Goal: Information Seeking & Learning: Learn about a topic

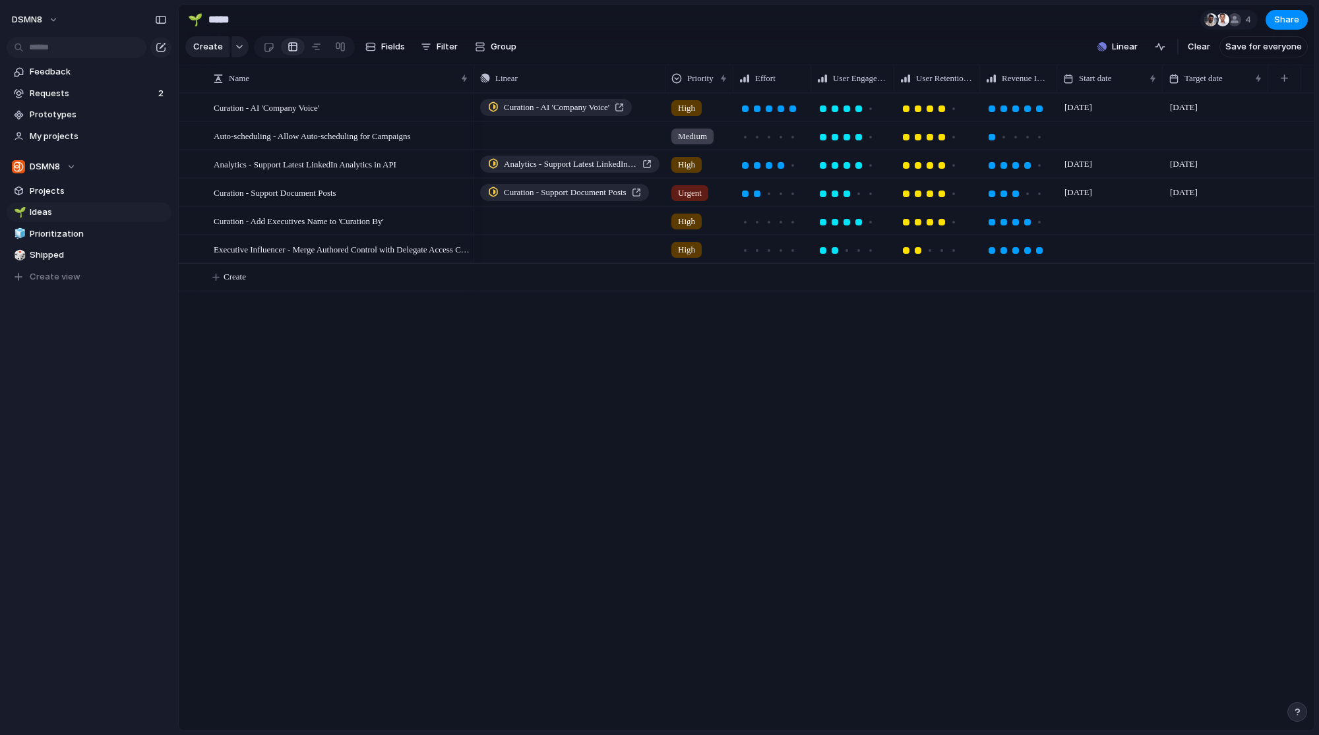
drag, startPoint x: 395, startPoint y: 86, endPoint x: 460, endPoint y: 127, distance: 77.0
click at [460, 127] on div "Name Linear Priority Effort User Engagement Impact User Retention Impact Revenu…" at bounding box center [747, 398] width 1136 height 666
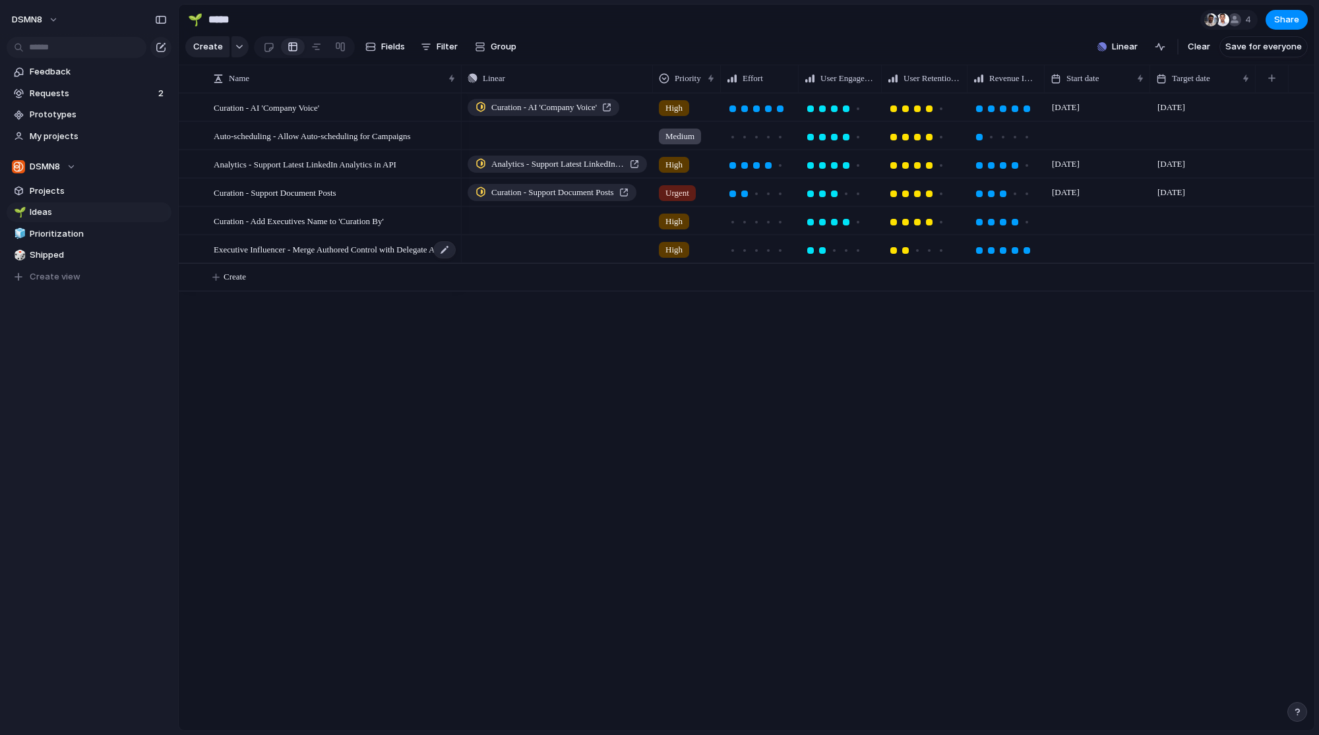
click at [346, 257] on span "Executive Influencer - Merge Authored Control with Delegate Access Control" at bounding box center [335, 248] width 243 height 15
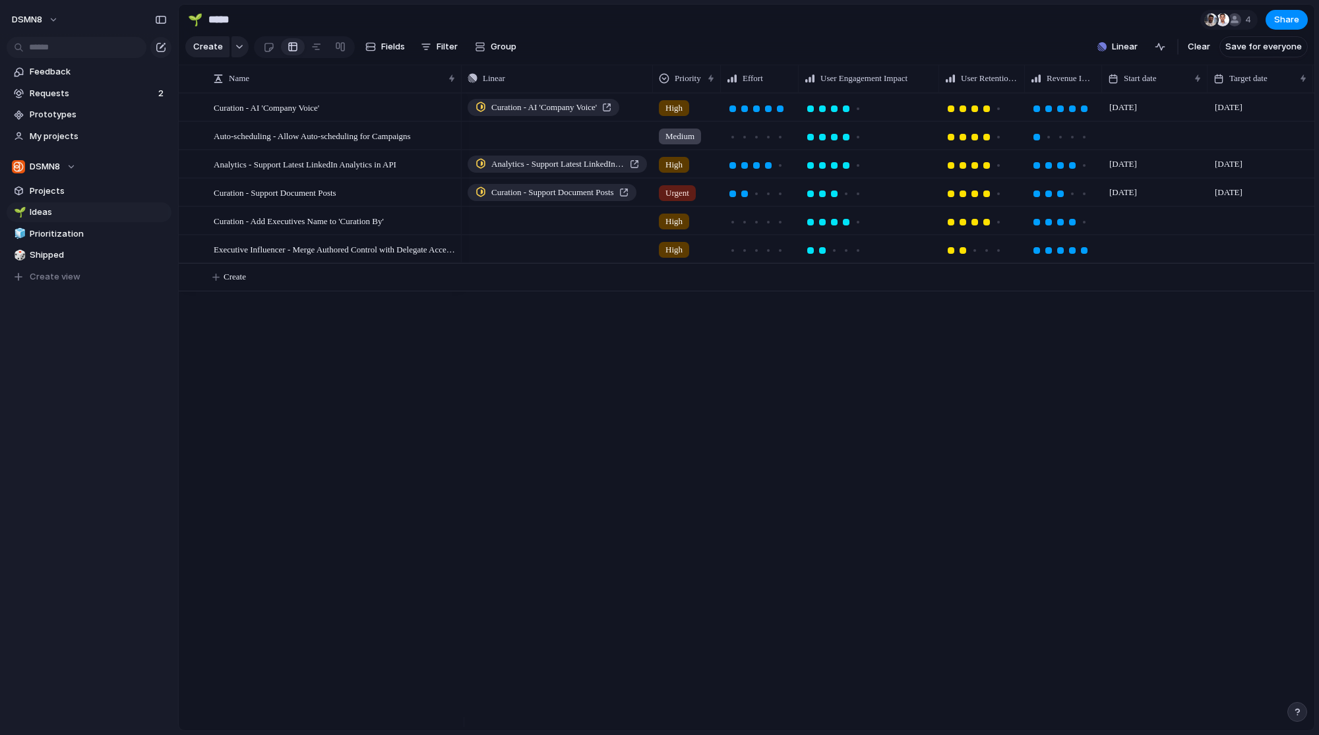
drag, startPoint x: 879, startPoint y: 88, endPoint x: 936, endPoint y: 92, distance: 57.5
click at [936, 92] on div at bounding box center [938, 79] width 7 height 28
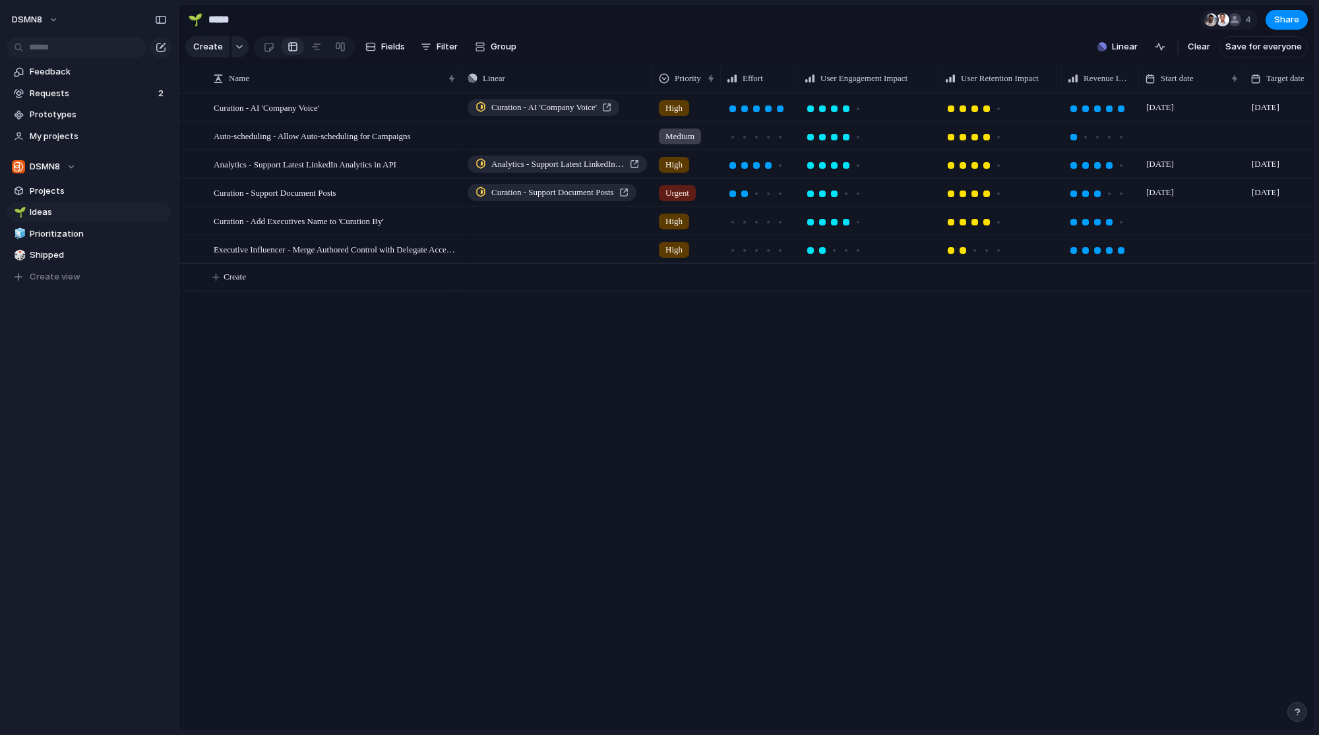
drag, startPoint x: 1027, startPoint y: 87, endPoint x: 1063, endPoint y: 92, distance: 36.6
click at [1064, 92] on div at bounding box center [1061, 79] width 7 height 28
drag, startPoint x: 1136, startPoint y: 85, endPoint x: 1158, endPoint y: 90, distance: 22.4
click at [1158, 90] on div at bounding box center [1160, 79] width 7 height 28
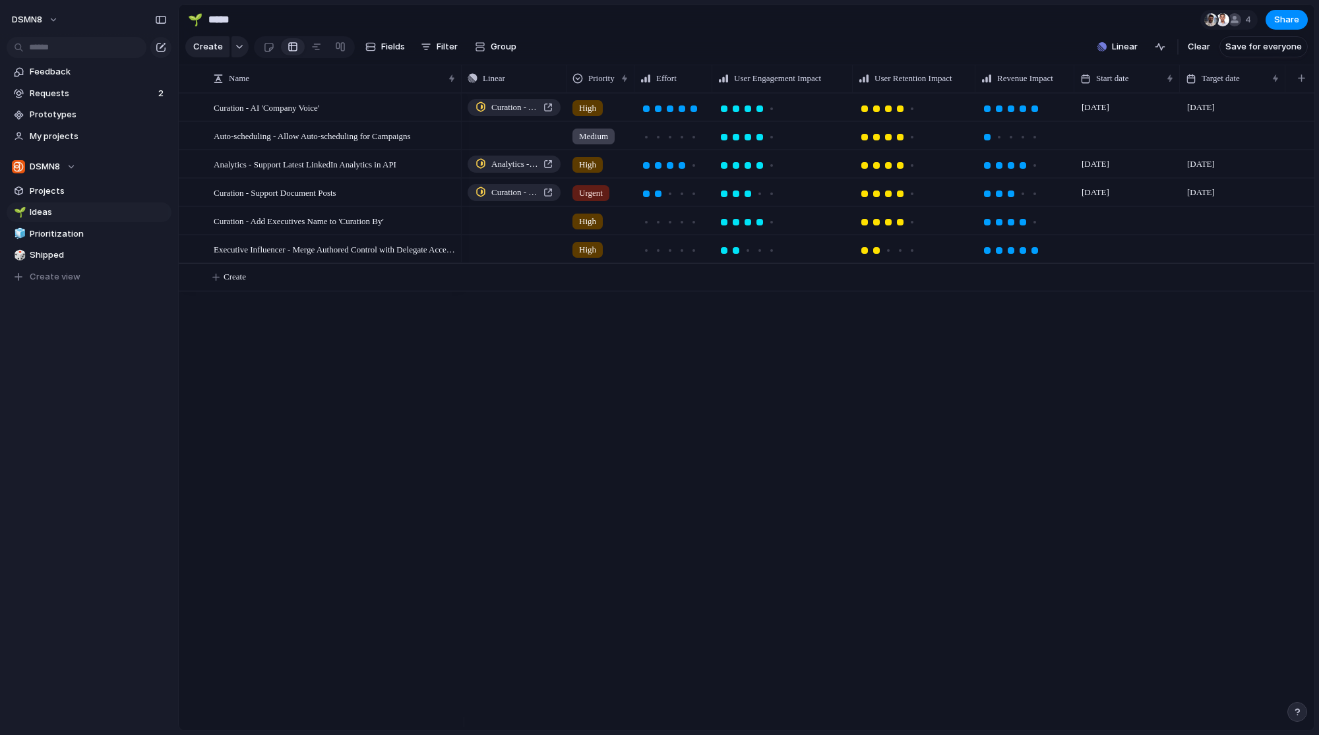
drag, startPoint x: 652, startPoint y: 93, endPoint x: 556, endPoint y: 96, distance: 96.4
click at [563, 92] on div at bounding box center [566, 79] width 7 height 28
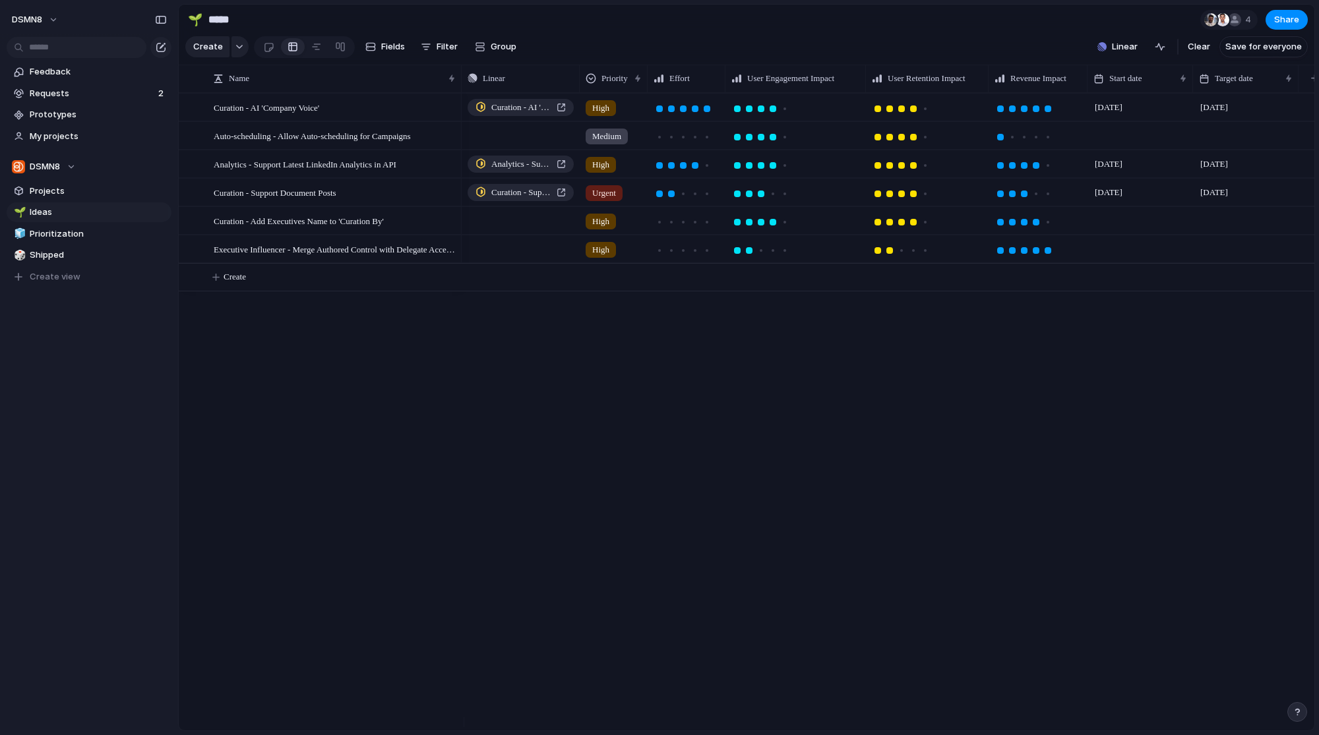
drag, startPoint x: 556, startPoint y: 96, endPoint x: 579, endPoint y: 104, distance: 24.4
click at [579, 104] on div "Name Linear Priority Effort User Engagement Impact User Retention Impact Revenu…" at bounding box center [747, 398] width 1136 height 666
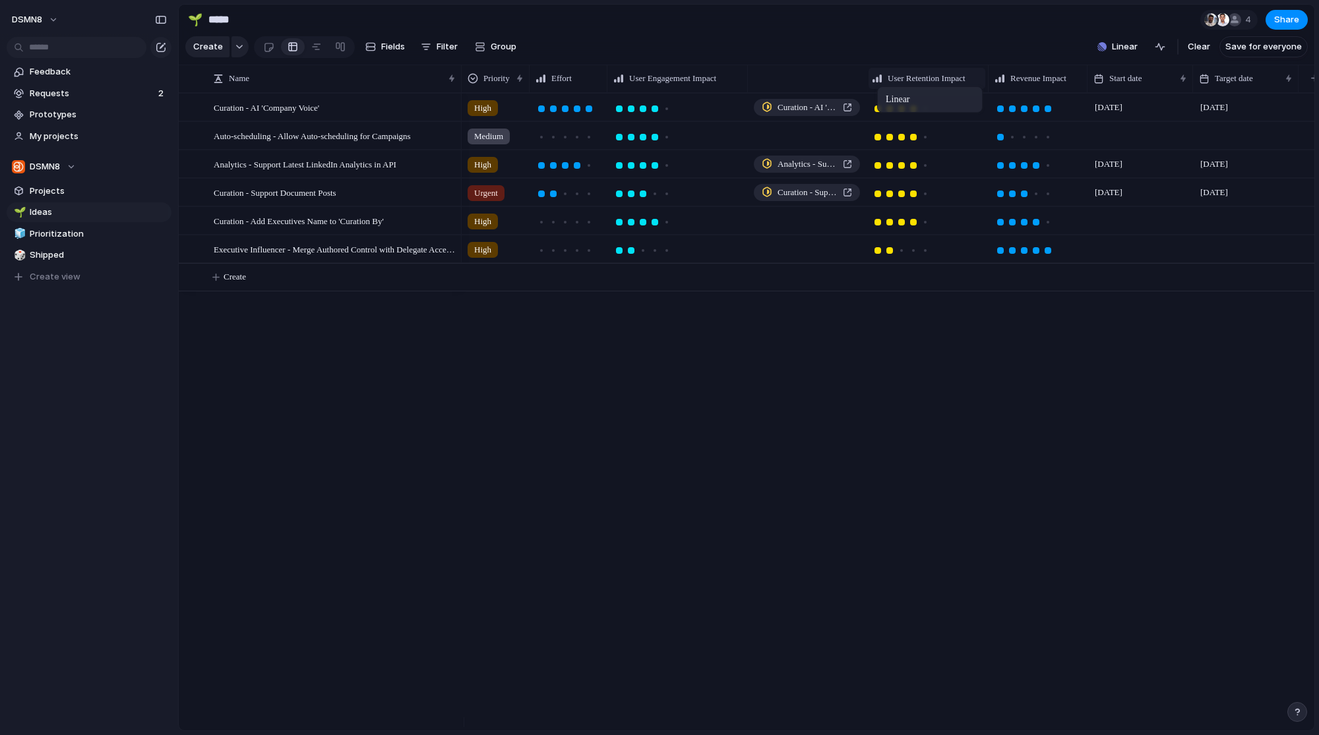
drag, startPoint x: 514, startPoint y: 92, endPoint x: 884, endPoint y: 89, distance: 370.7
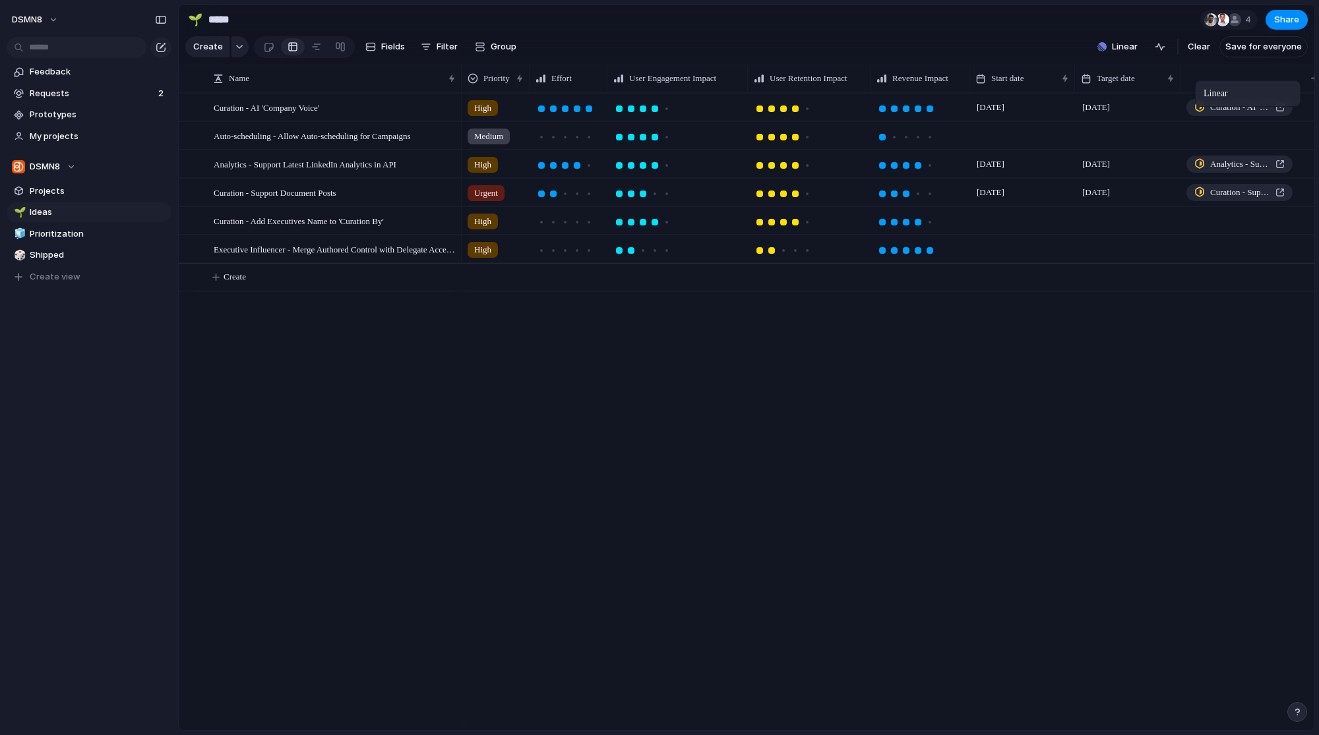
drag, startPoint x: 801, startPoint y: 94, endPoint x: 1204, endPoint y: 85, distance: 402.4
click at [49, 239] on span "Prioritization" at bounding box center [98, 234] width 137 height 13
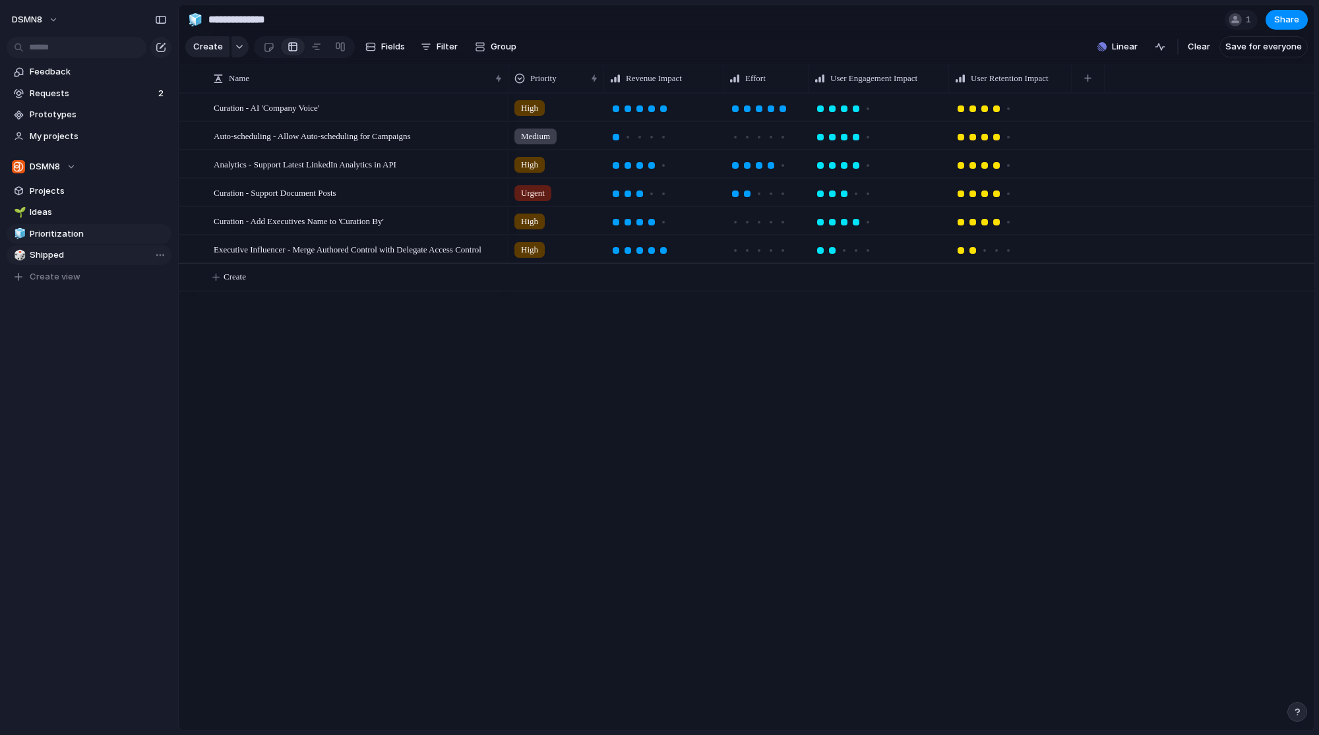
click at [49, 256] on span "Shipped" at bounding box center [98, 255] width 137 height 13
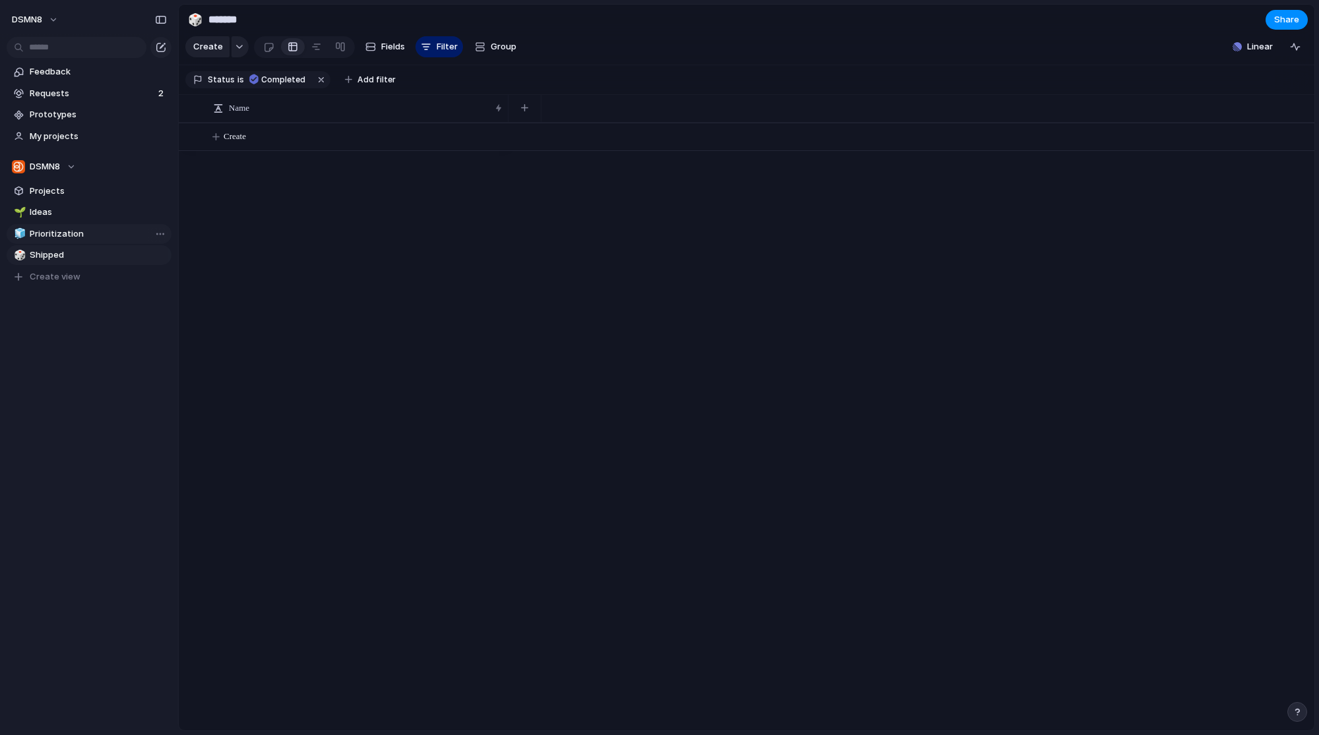
click at [52, 235] on span "Prioritization" at bounding box center [98, 234] width 137 height 13
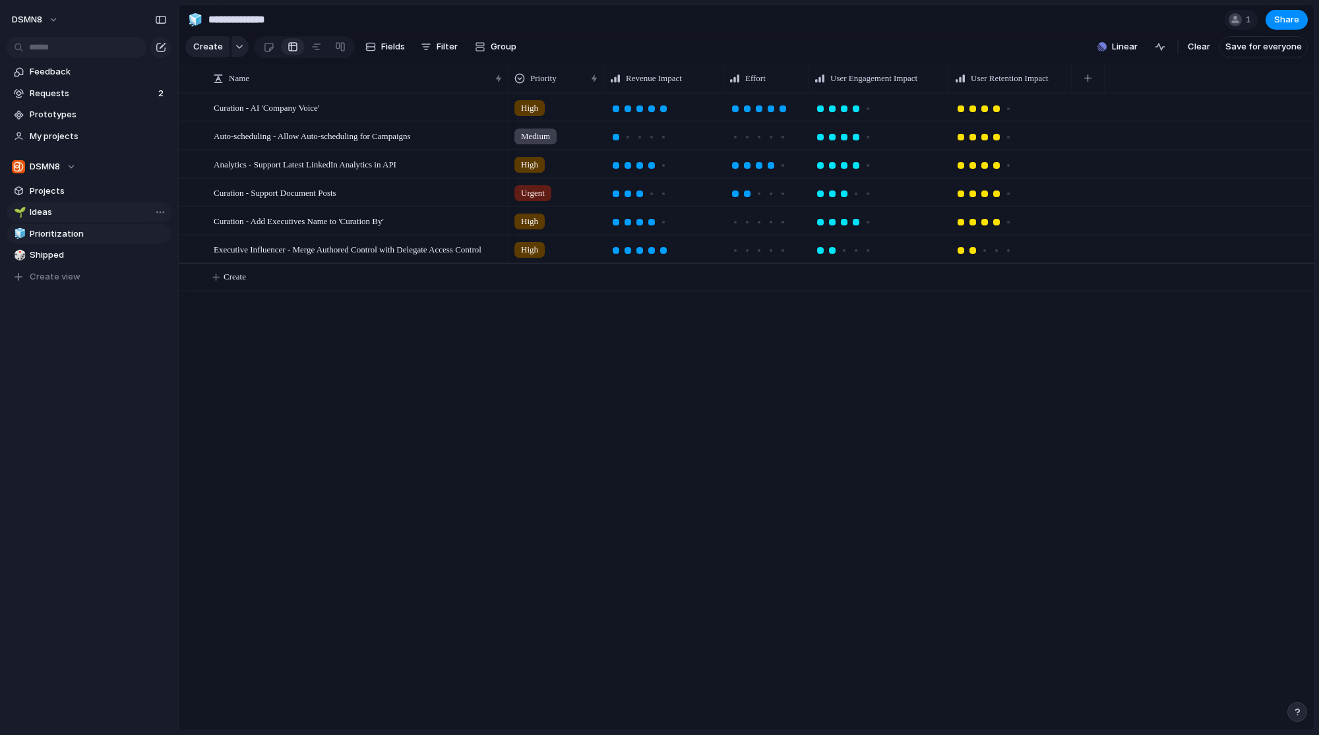
click at [52, 211] on span "Ideas" at bounding box center [98, 212] width 137 height 13
type input "*****"
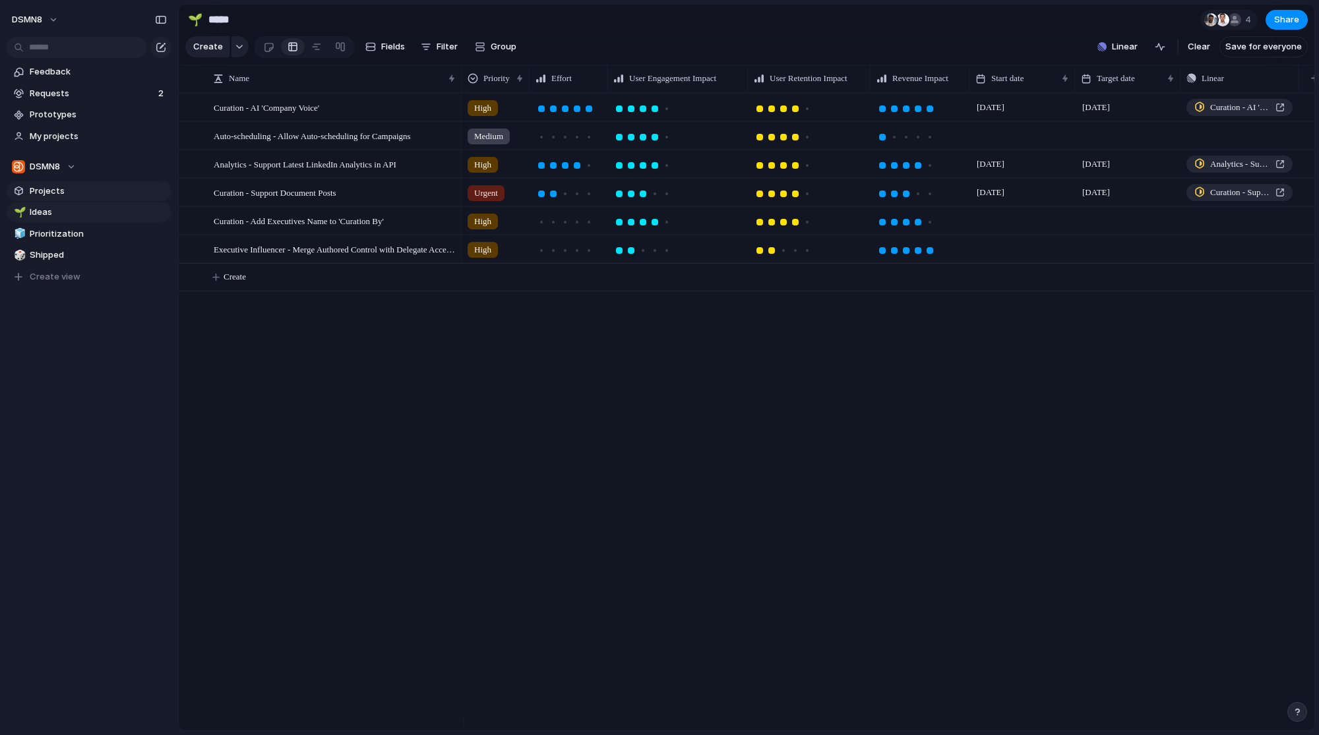
click at [52, 189] on span "Projects" at bounding box center [98, 191] width 137 height 13
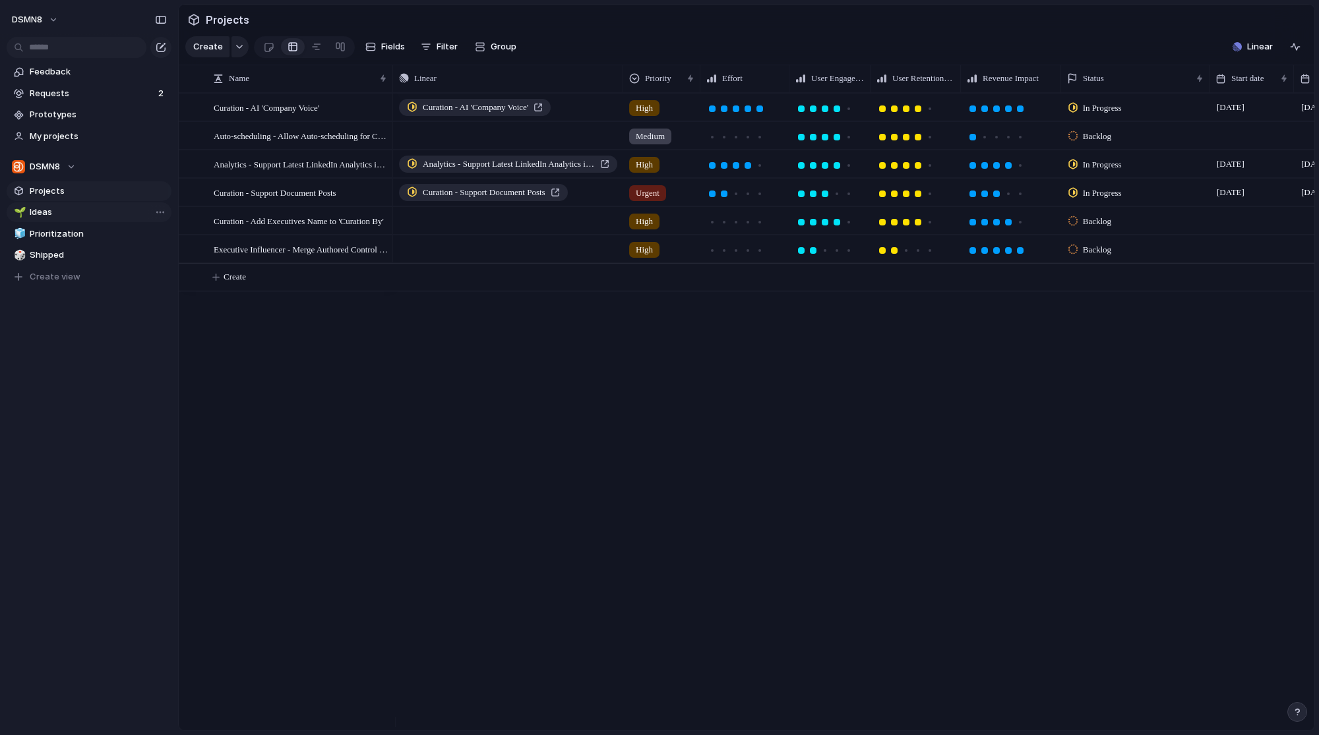
click at [53, 209] on span "Ideas" at bounding box center [98, 212] width 137 height 13
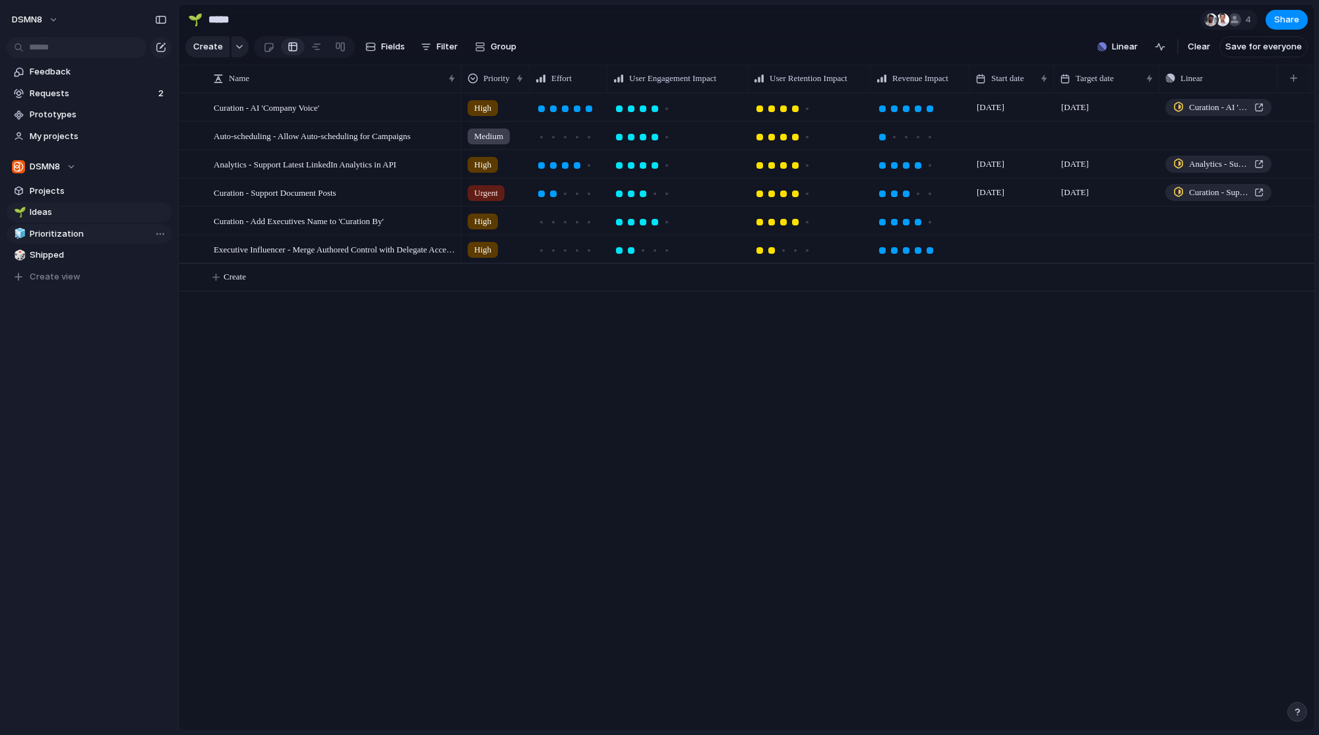
click at [55, 231] on span "Prioritization" at bounding box center [98, 234] width 137 height 13
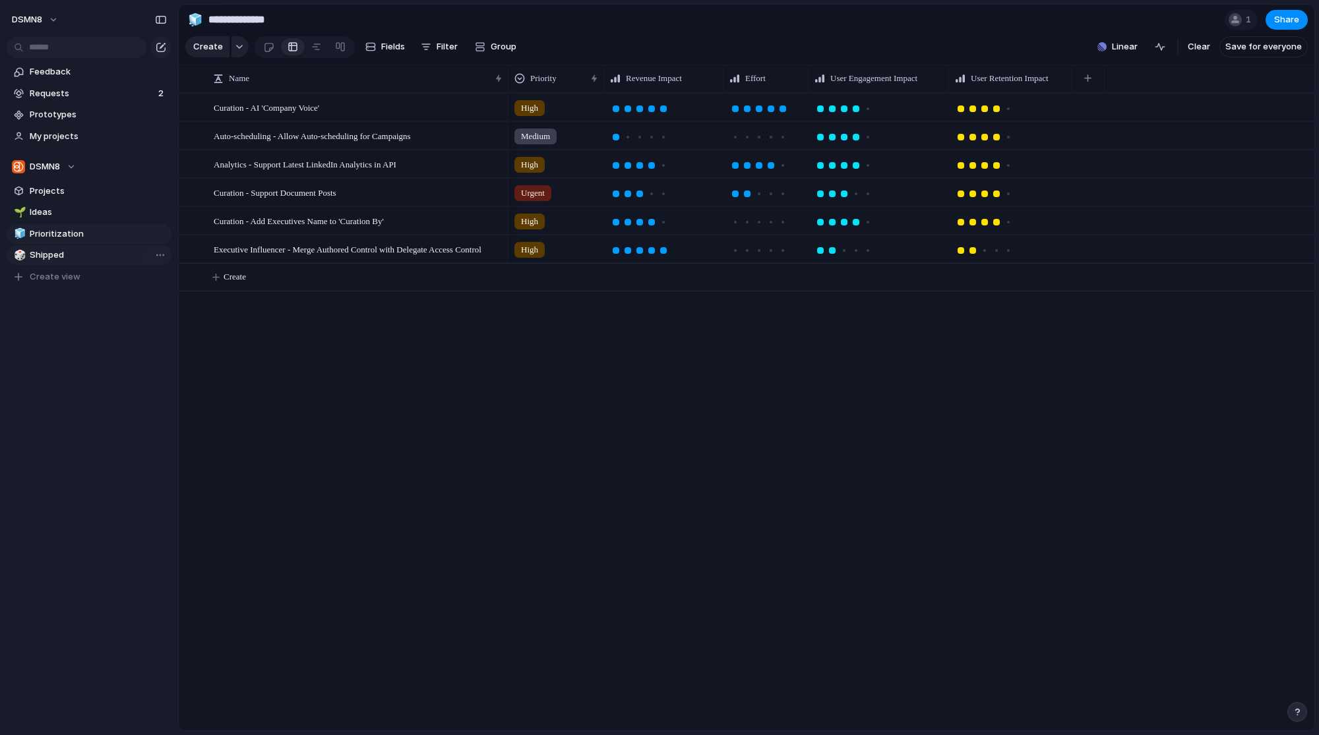
click at [55, 253] on span "Shipped" at bounding box center [98, 255] width 137 height 13
type input "*******"
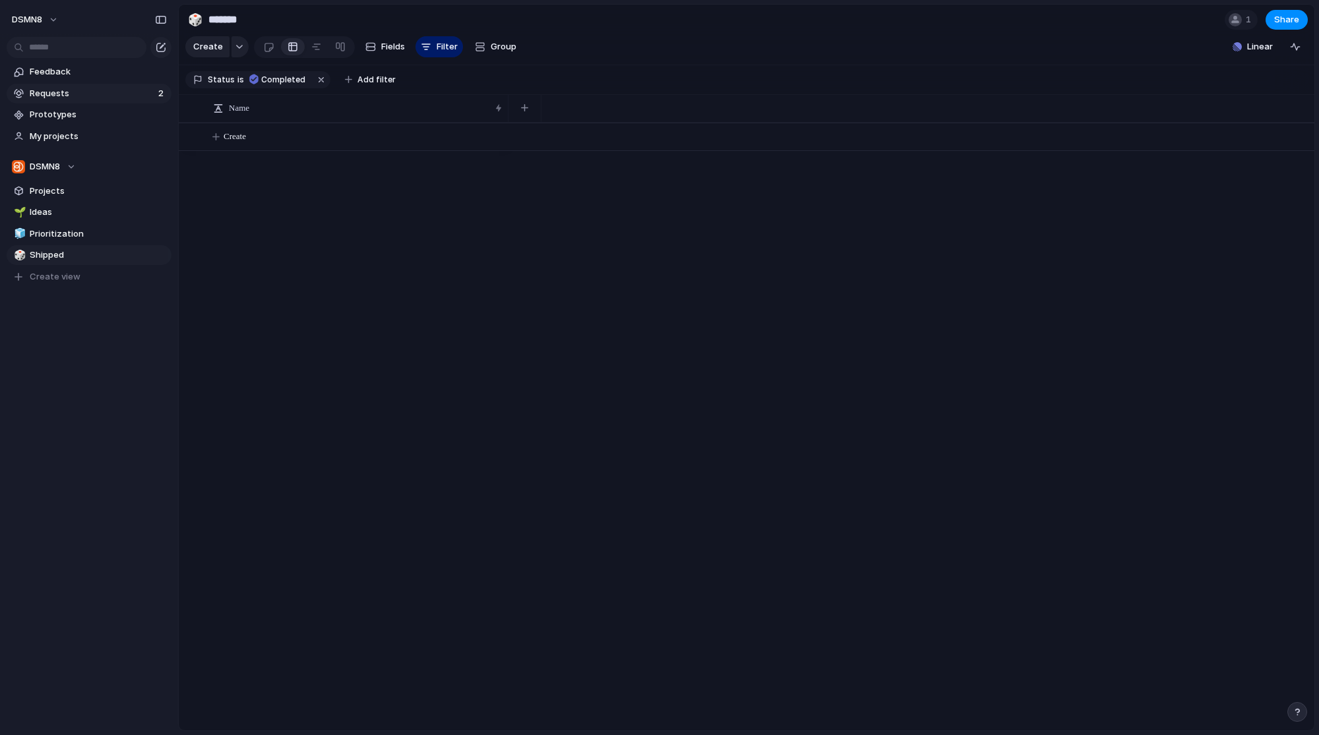
click at [59, 90] on span "Requests" at bounding box center [92, 93] width 125 height 13
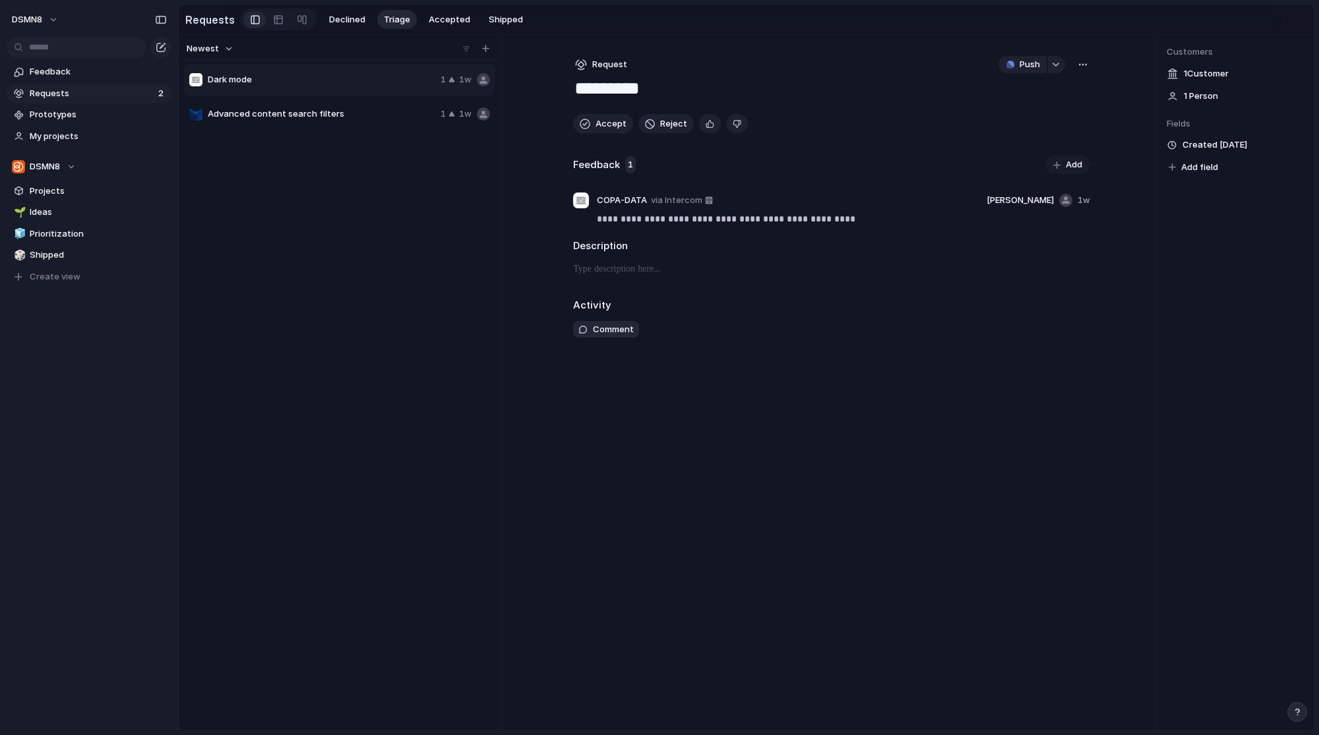
click at [301, 112] on span "Advanced content search filters" at bounding box center [322, 114] width 228 height 13
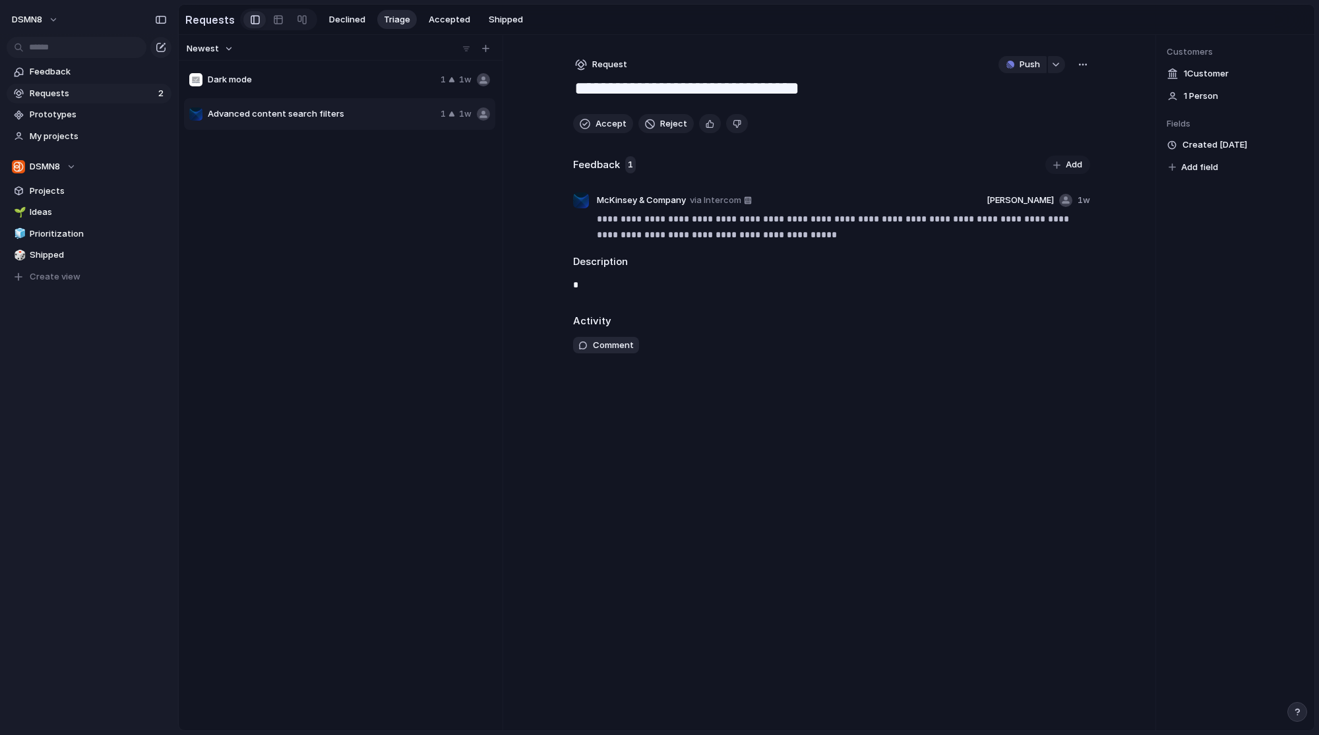
click at [307, 86] on span "Dark mode" at bounding box center [322, 79] width 228 height 13
type textarea "*********"
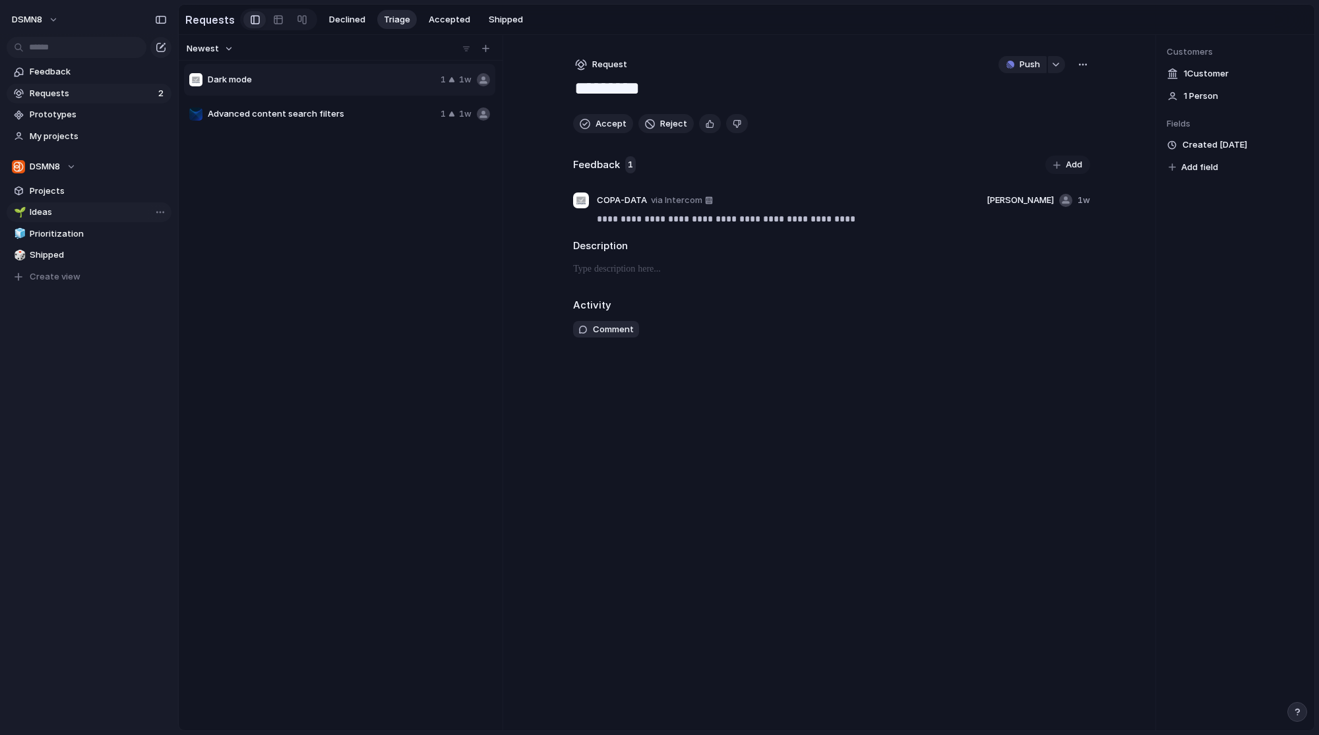
click at [62, 217] on span "Ideas" at bounding box center [98, 212] width 137 height 13
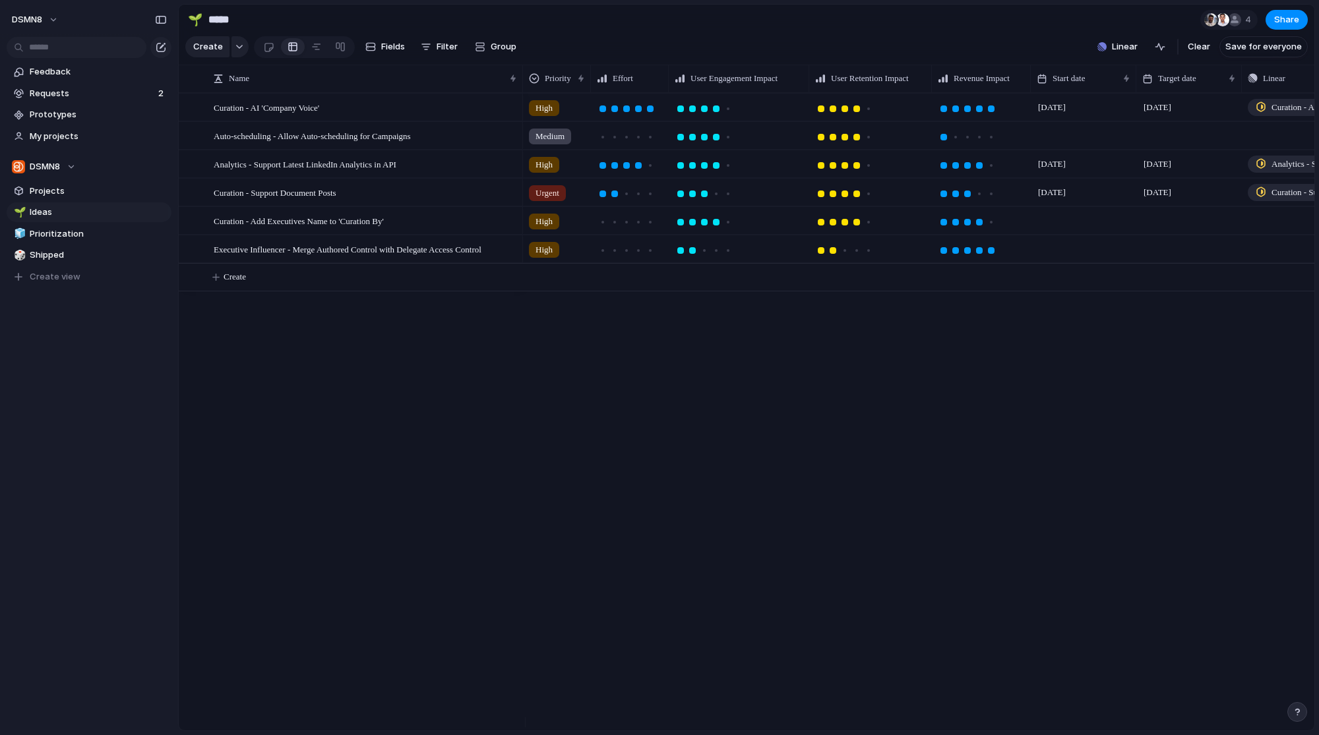
drag, startPoint x: 461, startPoint y: 83, endPoint x: 522, endPoint y: 83, distance: 61.3
click at [522, 83] on div at bounding box center [522, 79] width 7 height 28
click at [345, 171] on span "Analytics - Support Latest LinkedIn Analytics in API" at bounding box center [305, 163] width 183 height 15
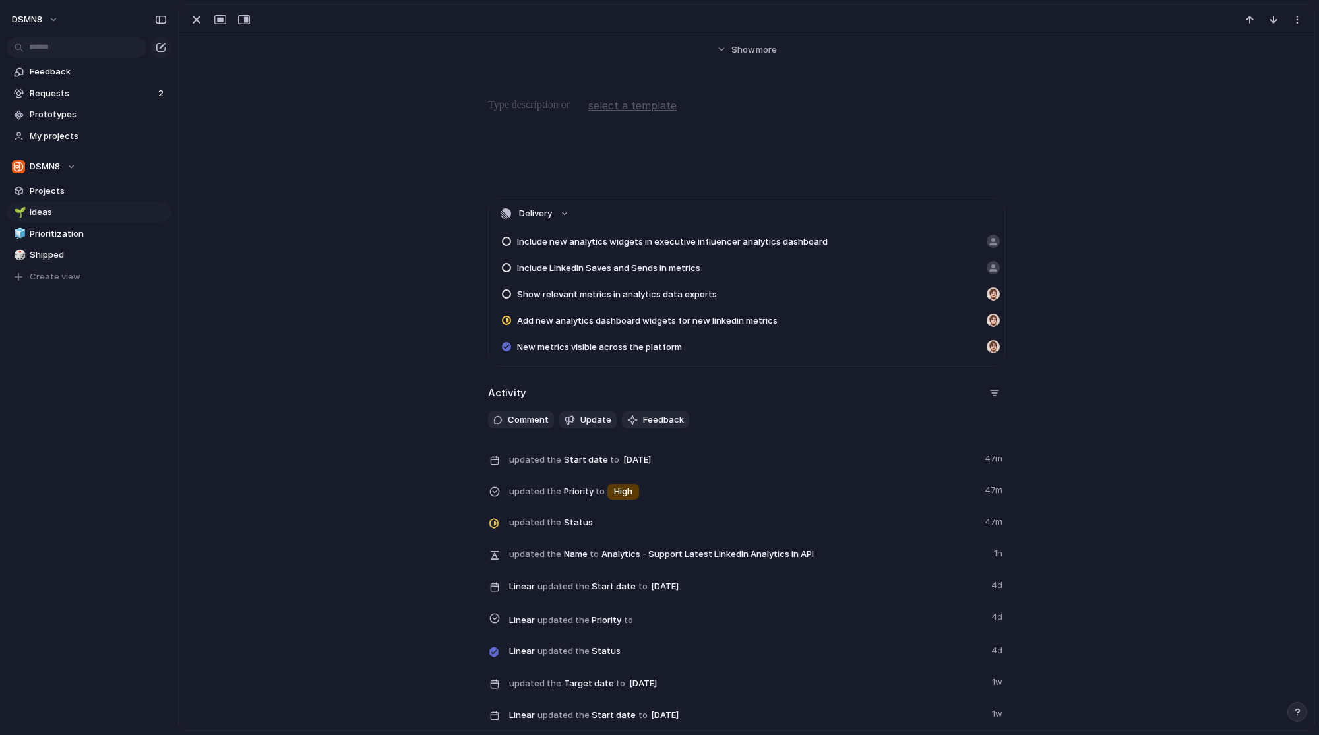
scroll to position [284, 0]
click at [563, 210] on button "Delivery" at bounding box center [747, 211] width 516 height 30
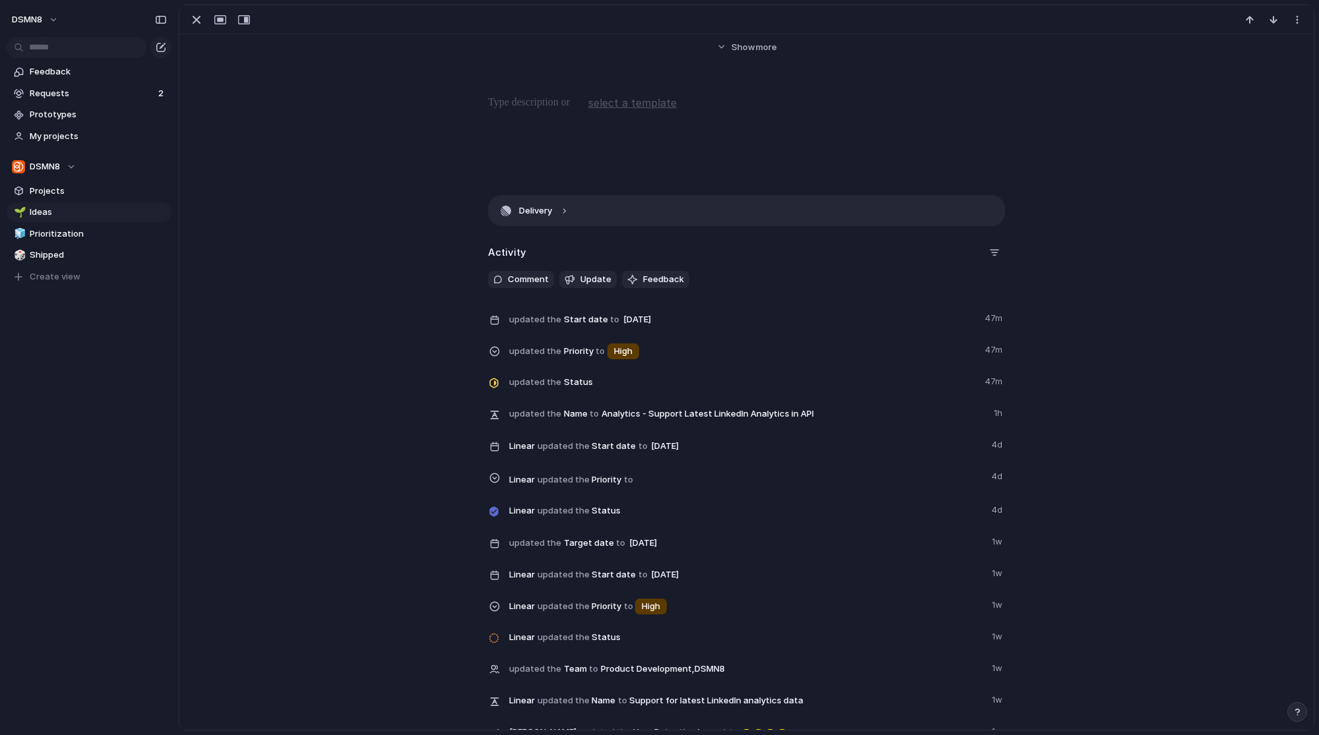
click at [563, 210] on button "Delivery" at bounding box center [747, 211] width 516 height 30
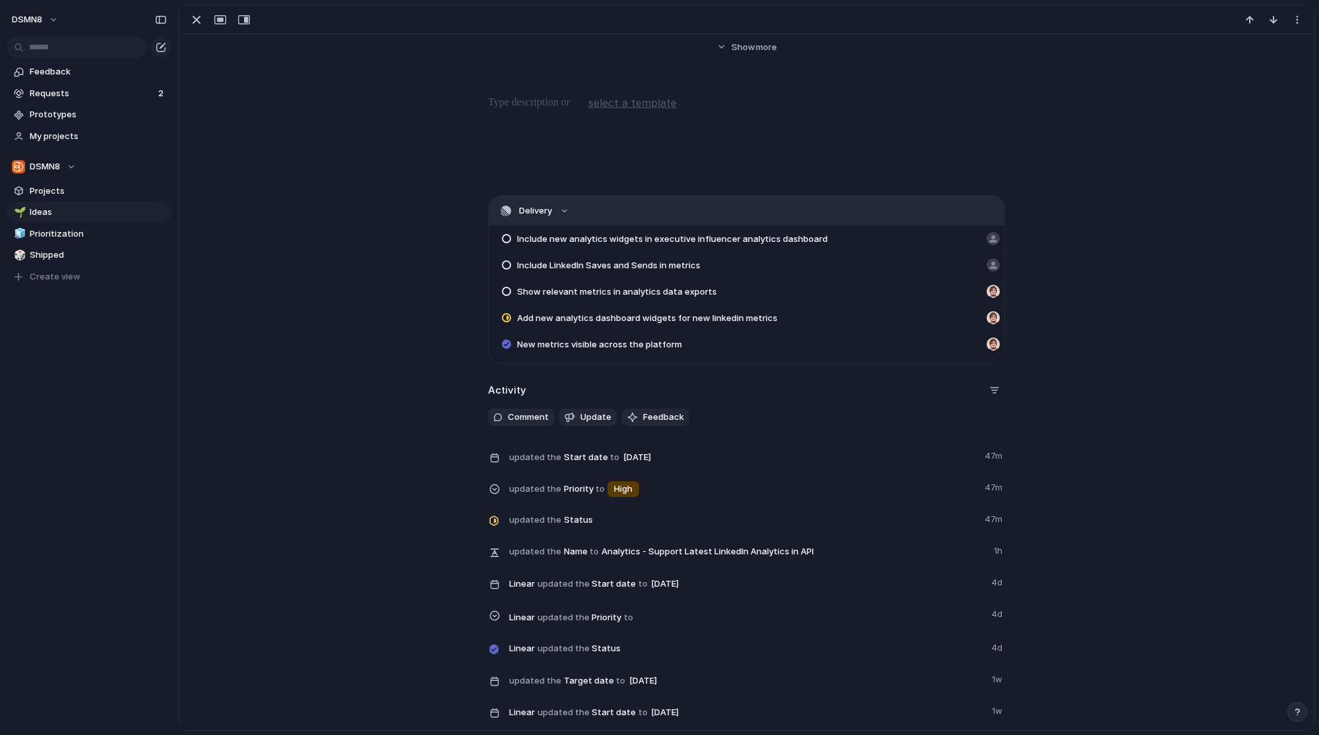
click at [563, 210] on button "Delivery" at bounding box center [747, 211] width 516 height 30
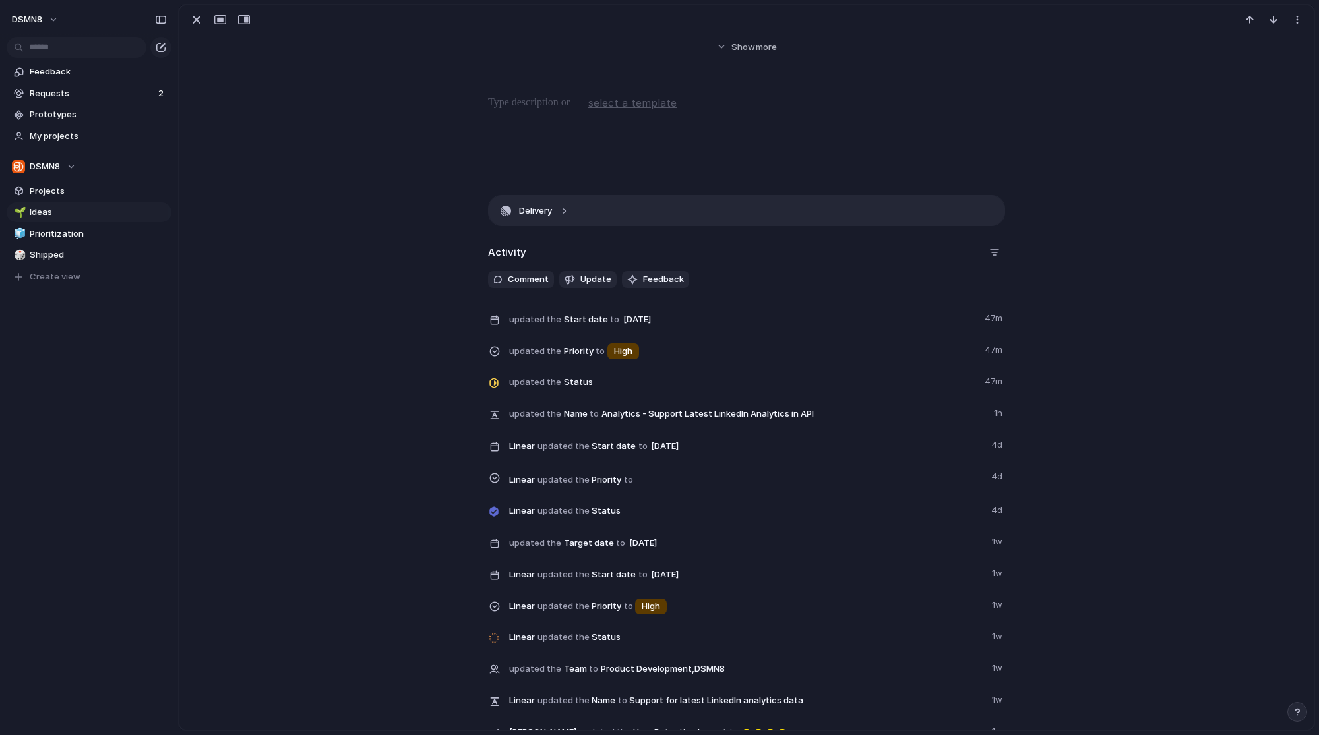
click at [563, 210] on button "Delivery" at bounding box center [747, 211] width 516 height 30
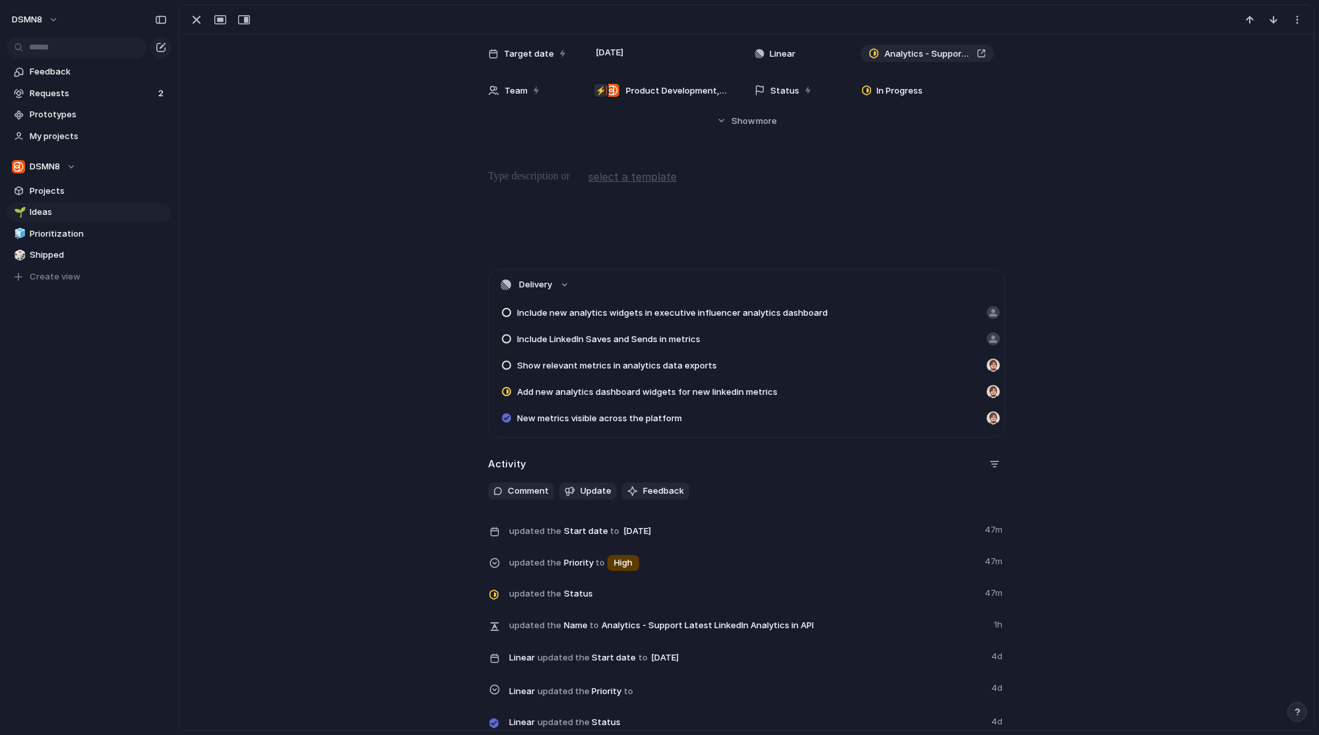
scroll to position [0, 0]
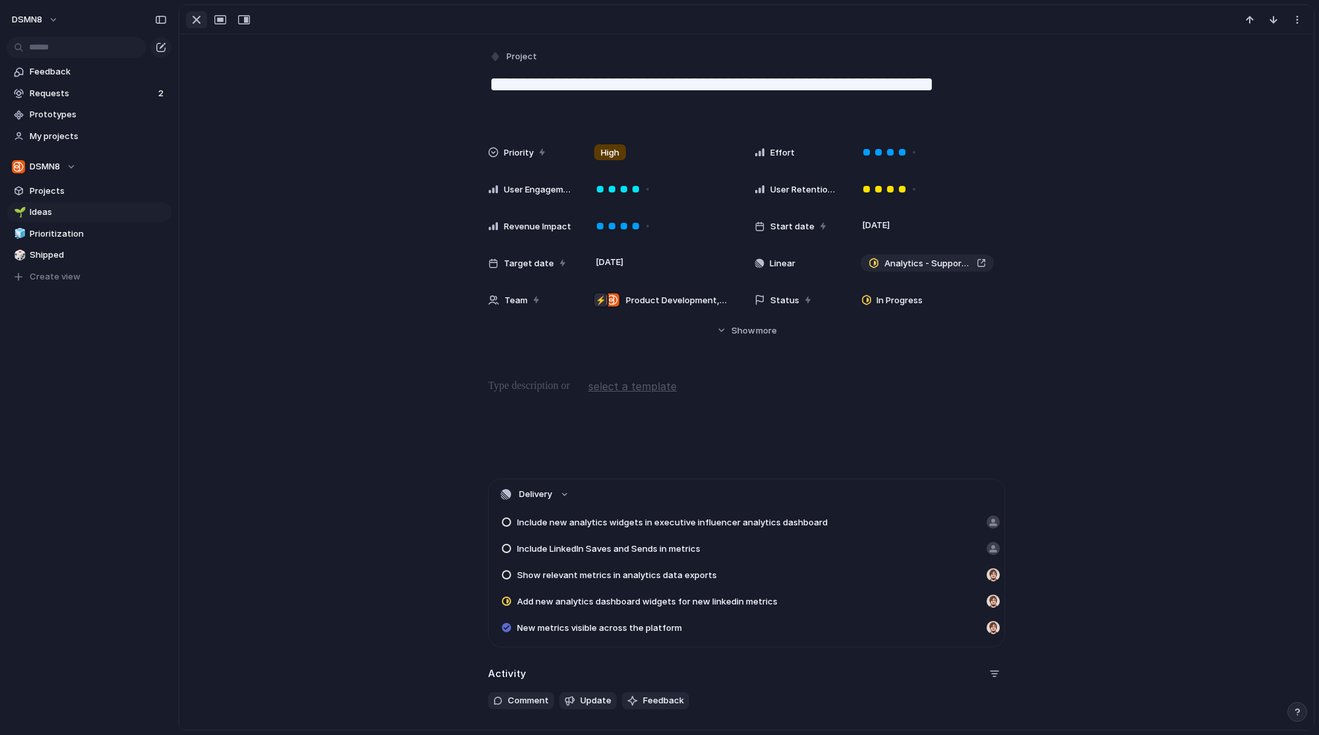
click at [195, 22] on div "button" at bounding box center [197, 20] width 16 height 16
